Goal: Entertainment & Leisure: Consume media (video, audio)

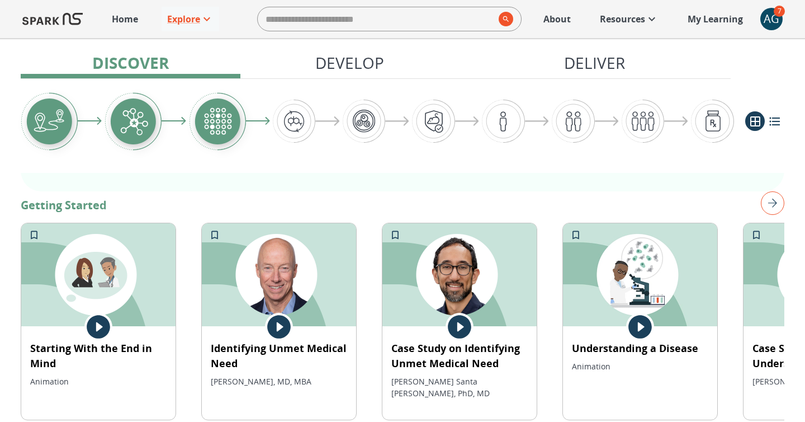
scroll to position [191, 0]
click at [285, 288] on img at bounding box center [279, 275] width 154 height 103
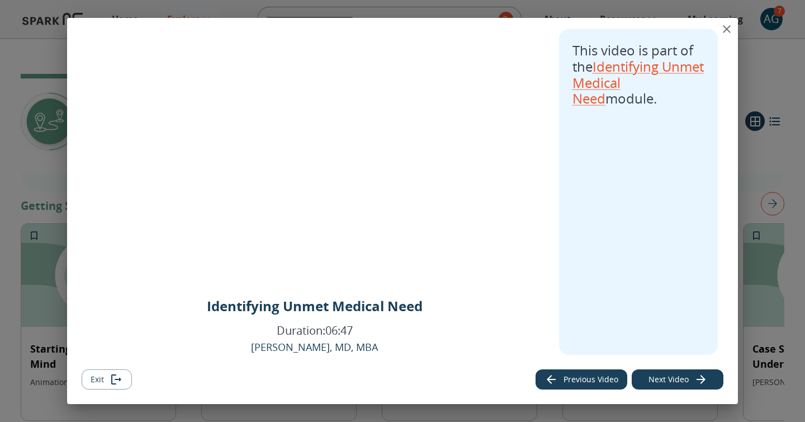
scroll to position [0, 0]
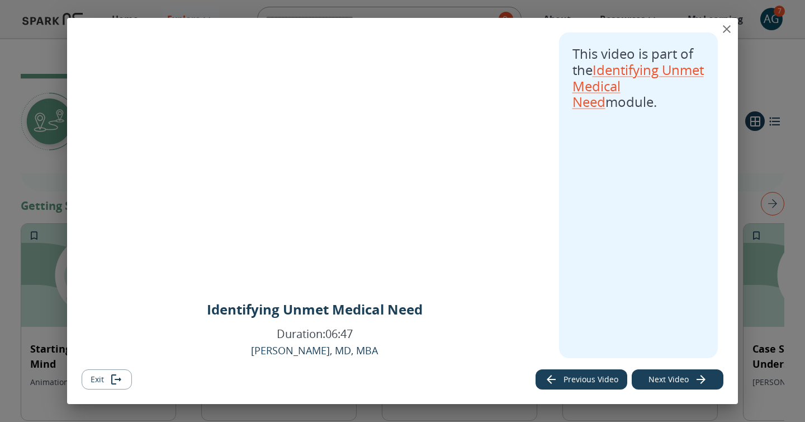
click at [681, 379] on button "Next Video" at bounding box center [678, 379] width 92 height 21
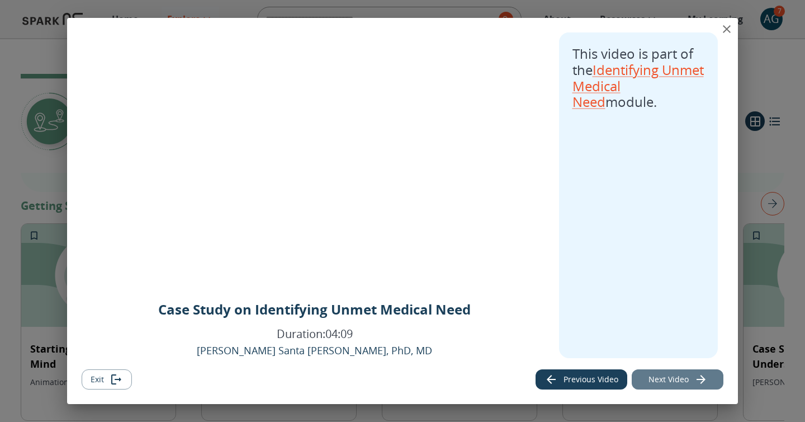
click at [681, 379] on button "Next Video" at bounding box center [678, 379] width 92 height 21
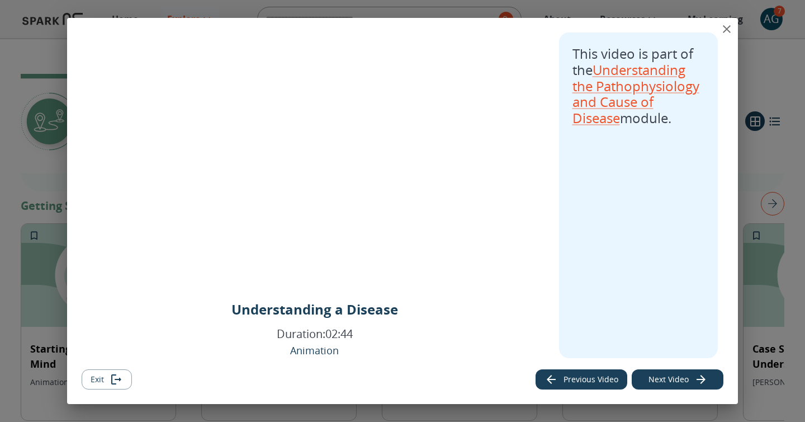
click at [680, 379] on button "Next Video" at bounding box center [678, 379] width 92 height 21
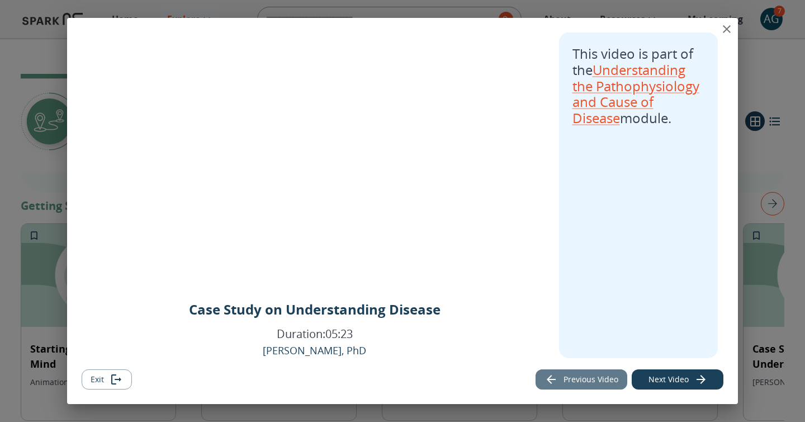
click at [590, 379] on button "Previous Video" at bounding box center [582, 379] width 92 height 21
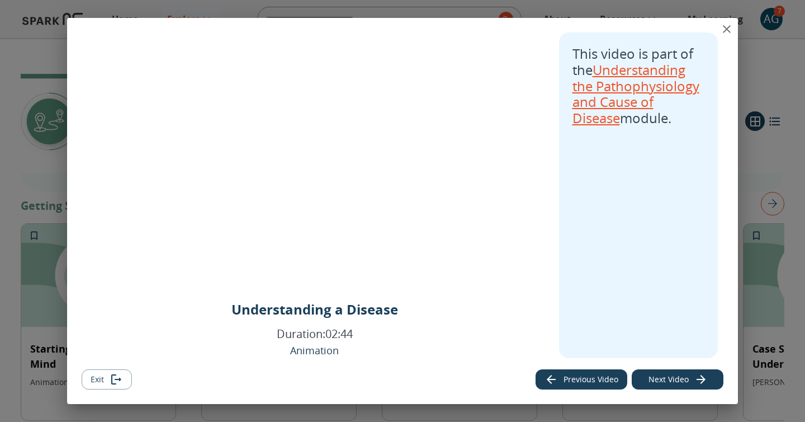
click at [617, 89] on link "Understanding the Pathophysiology and Cause of Disease" at bounding box center [635, 93] width 127 height 67
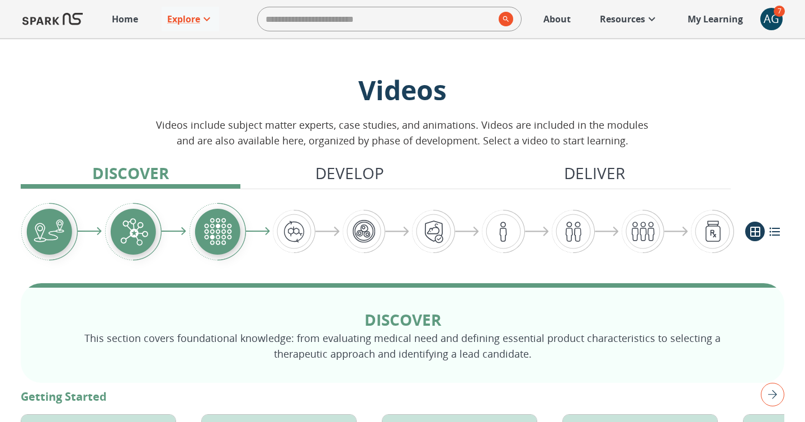
click at [294, 235] on img "Graphic showing the progression through the Discover, Develop, and Deliver pipe…" at bounding box center [294, 231] width 43 height 43
click at [497, 229] on img "Graphic showing the progression through the Discover, Develop, and Deliver pipe…" at bounding box center [503, 231] width 43 height 43
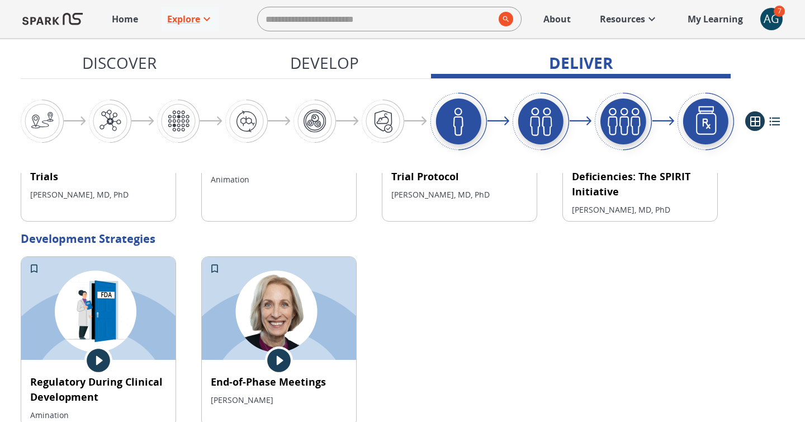
scroll to position [2627, 0]
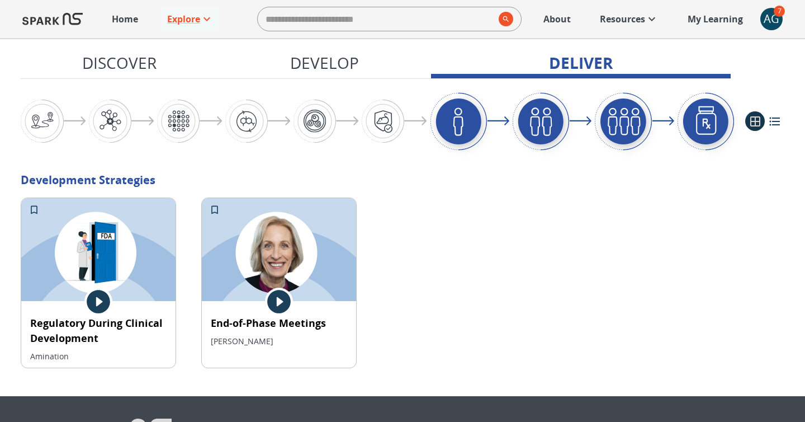
click at [758, 116] on icon "grid view" at bounding box center [755, 121] width 10 height 10
click at [775, 125] on icon "list view" at bounding box center [774, 121] width 11 height 8
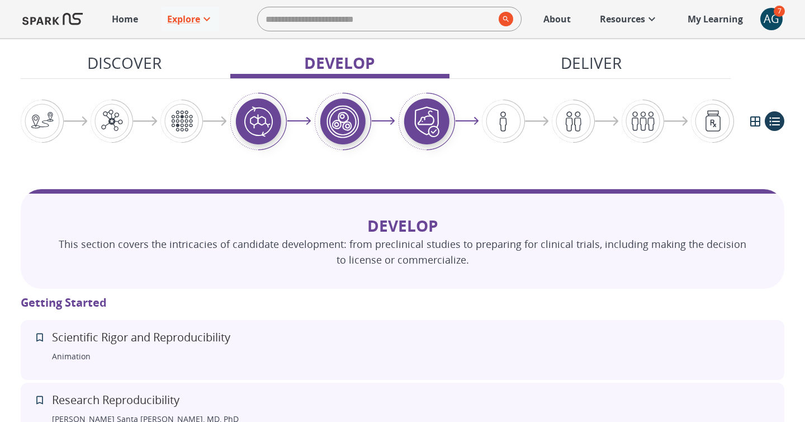
scroll to position [2613, 0]
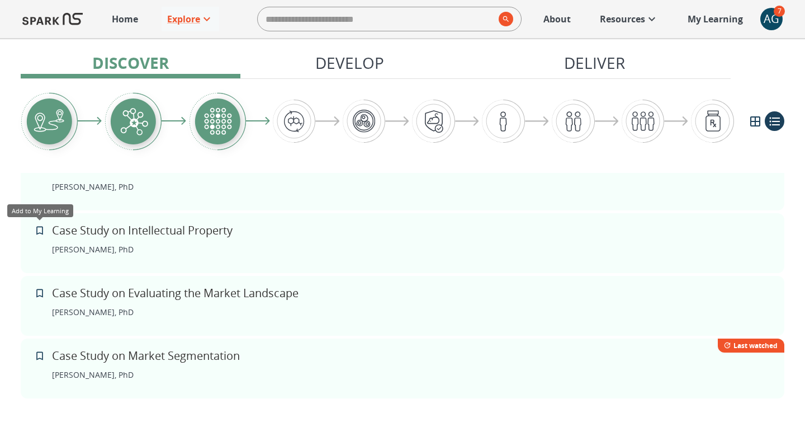
click at [39, 229] on icon "Add to My Learning" at bounding box center [39, 230] width 11 height 11
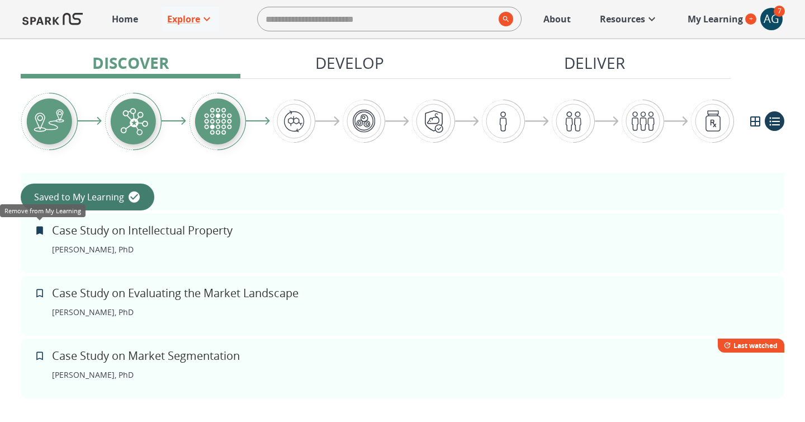
click at [41, 229] on icon "Remove from My Learning" at bounding box center [39, 230] width 7 height 8
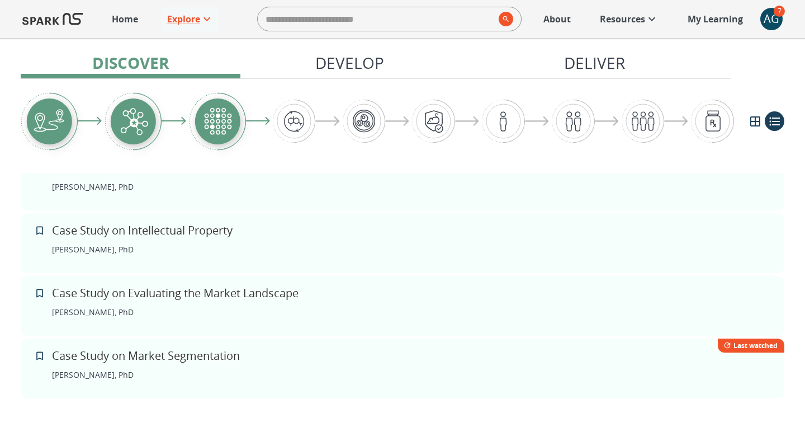
click at [305, 242] on div "Case Study on Intellectual Property [PERSON_NAME], PhD" at bounding box center [403, 243] width 764 height 60
click at [756, 122] on icon "grid view" at bounding box center [755, 121] width 13 height 13
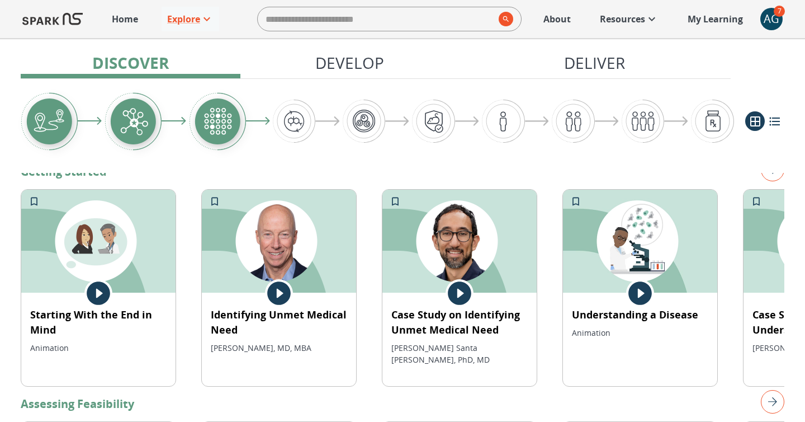
scroll to position [226, 0]
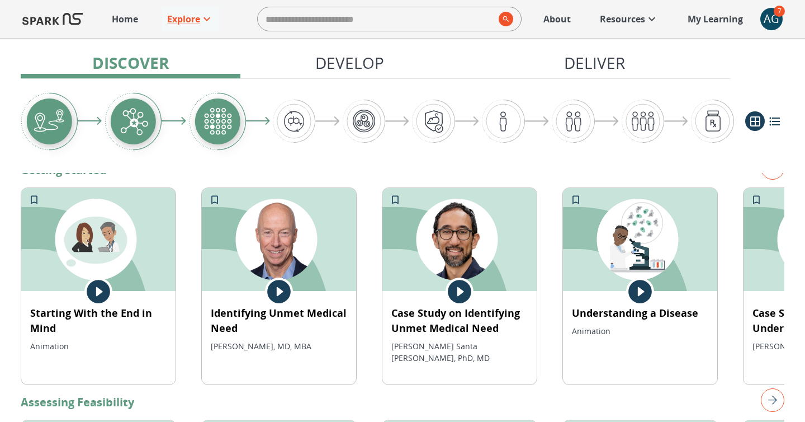
click at [440, 268] on img at bounding box center [459, 239] width 154 height 103
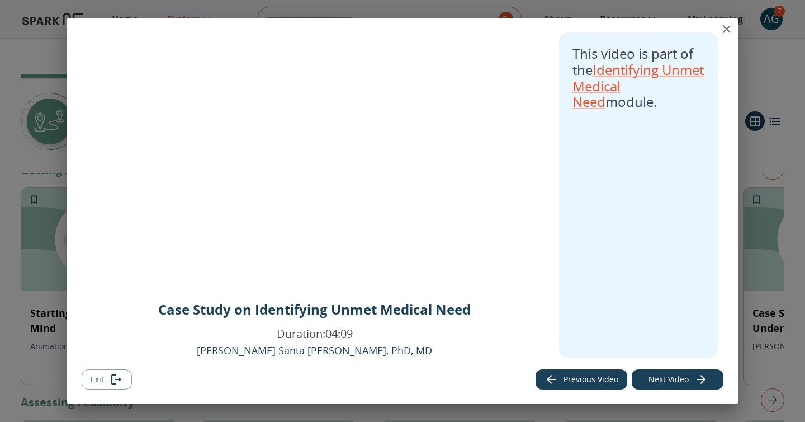
click at [770, 89] on div "Case Study on Identifying Unmet Medical Need Duration: 04:09 [PERSON_NAME] Sant…" at bounding box center [402, 211] width 805 height 422
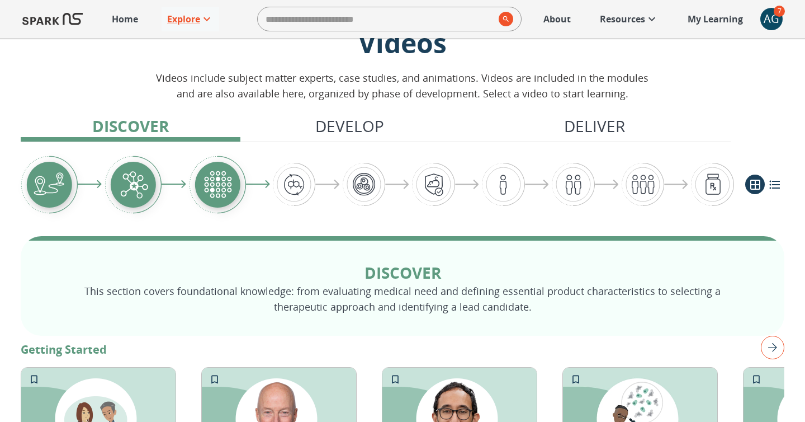
scroll to position [0, 0]
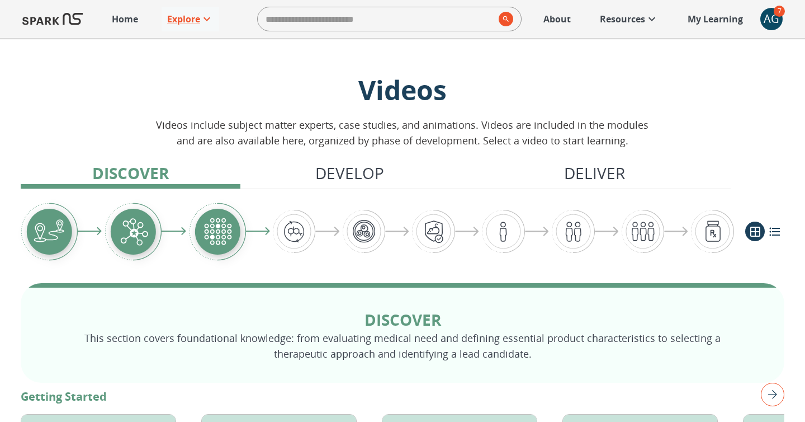
click at [361, 172] on p "Develop" at bounding box center [349, 172] width 69 height 23
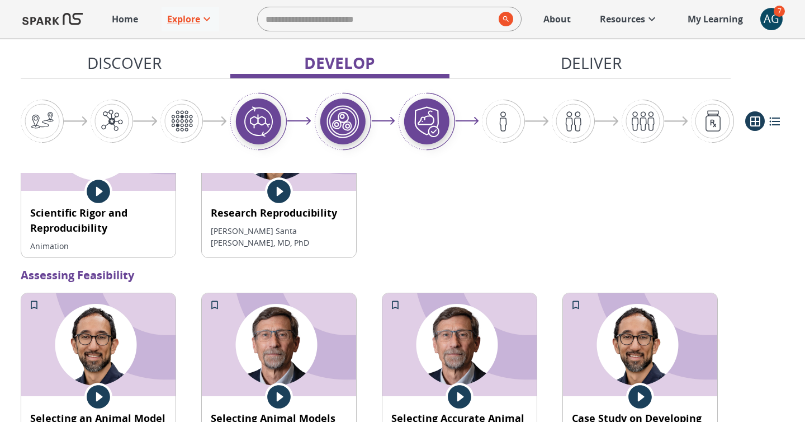
scroll to position [1336, 0]
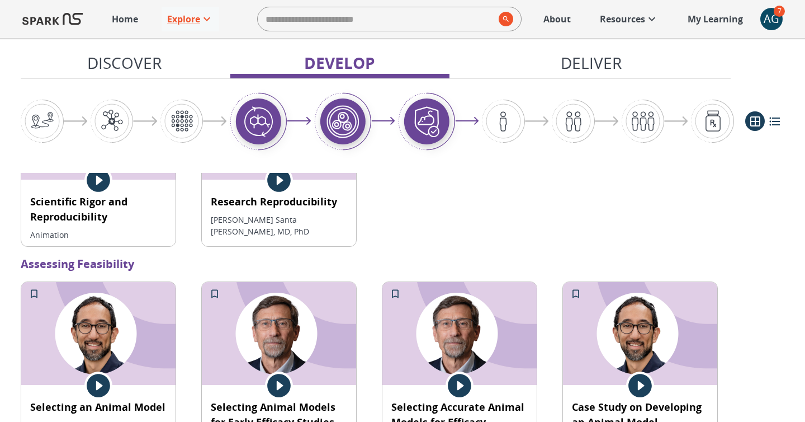
click at [152, 59] on p "Discover" at bounding box center [124, 62] width 74 height 23
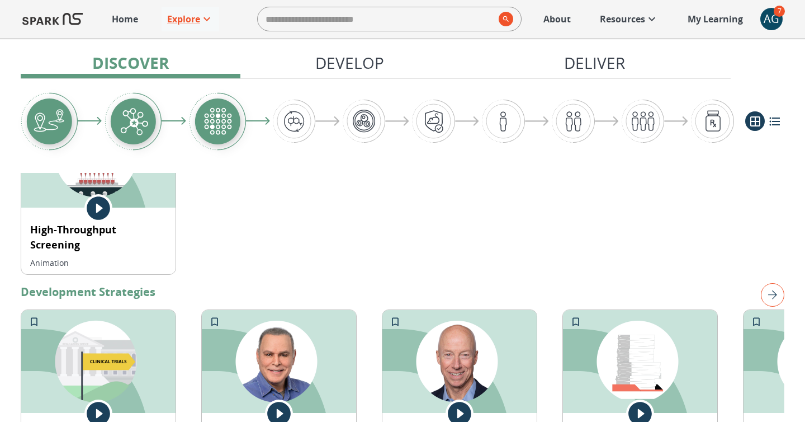
scroll to position [778, 0]
